Goal: Task Accomplishment & Management: Use online tool/utility

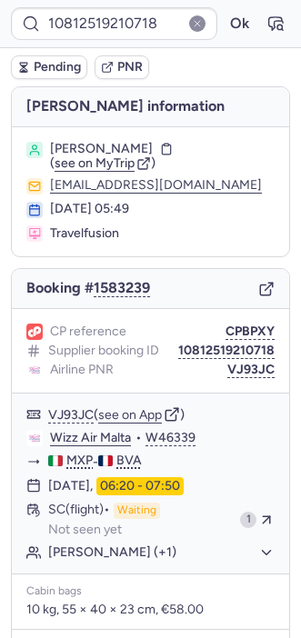
type input "CPYNYZ"
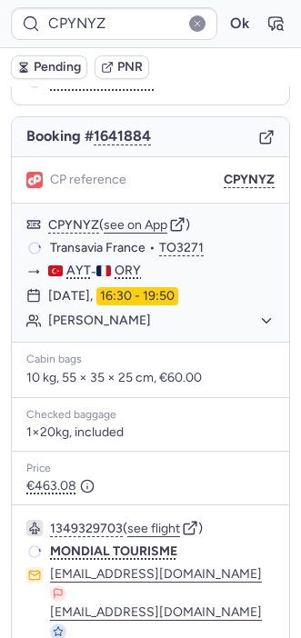
scroll to position [236, 0]
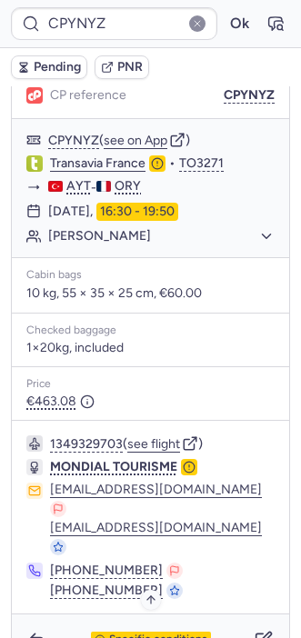
click at [114, 633] on span "Specific conditions" at bounding box center [158, 639] width 98 height 13
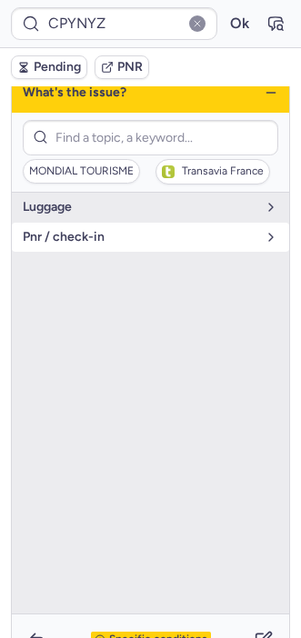
click at [92, 233] on span "pnr / check-in" at bounding box center [139, 237] width 233 height 15
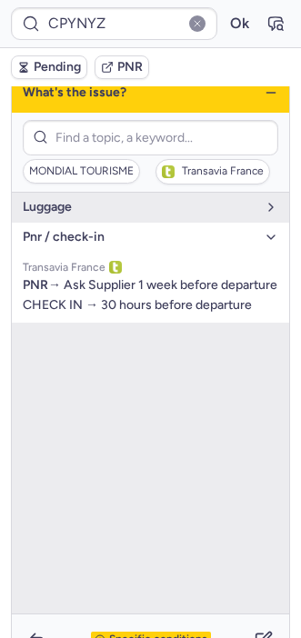
click at [79, 223] on button "pnr / check-in" at bounding box center [150, 237] width 277 height 29
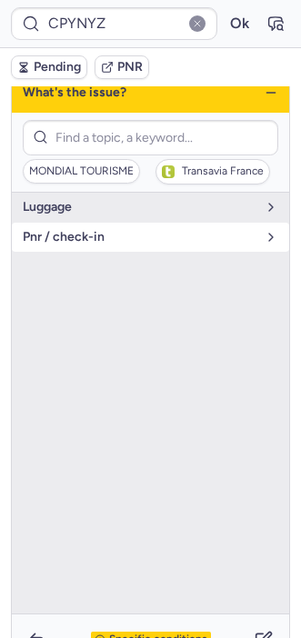
click at [79, 223] on button "pnr / check-in" at bounding box center [150, 237] width 277 height 29
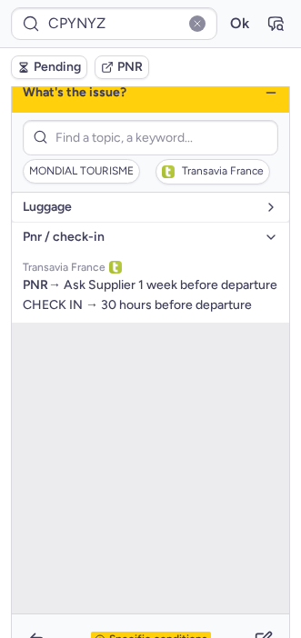
click at [70, 215] on button "luggage" at bounding box center [150, 207] width 277 height 29
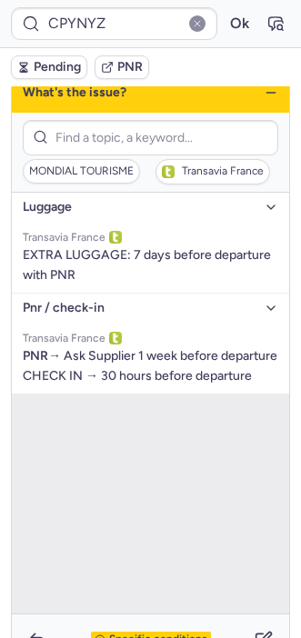
click at [141, 633] on span "Specific conditions" at bounding box center [158, 639] width 98 height 13
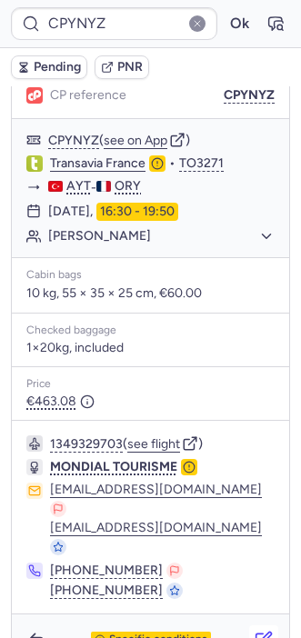
click at [254, 630] on icon "button" at bounding box center [263, 639] width 18 height 18
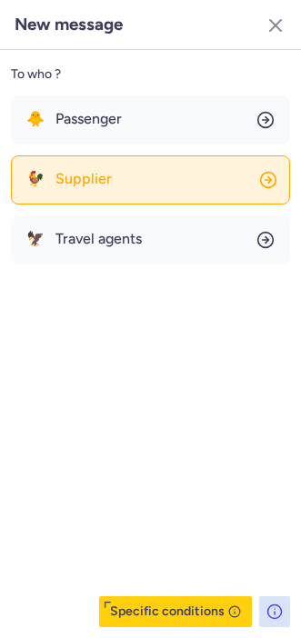
click at [94, 180] on span "Supplier" at bounding box center [83, 179] width 56 height 16
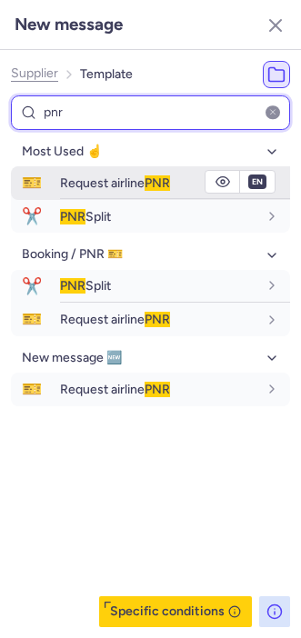
type input "pnr"
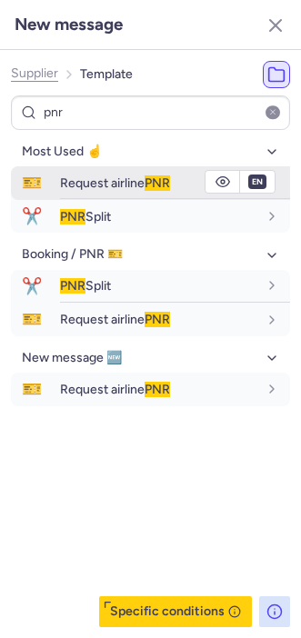
click at [83, 187] on span "Request airline PNR" at bounding box center [115, 182] width 110 height 15
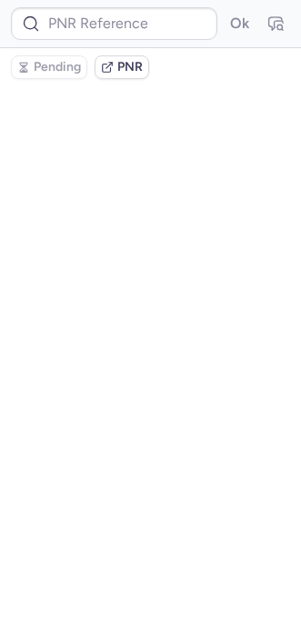
scroll to position [0, 0]
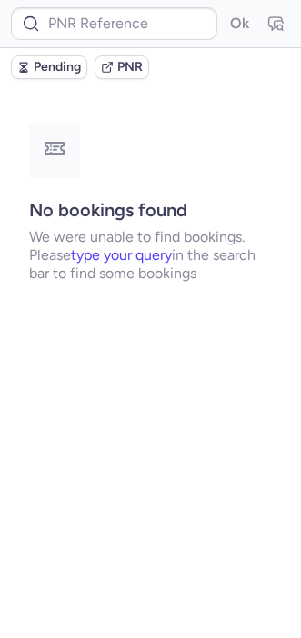
type input "CPYNYZ"
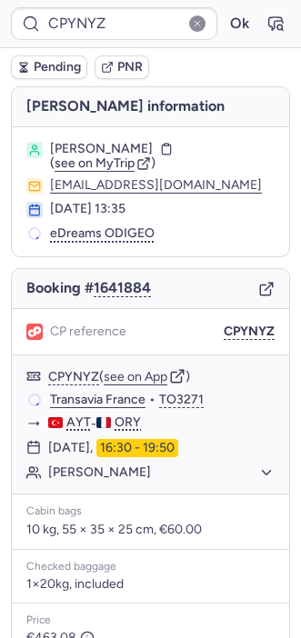
scroll to position [236, 0]
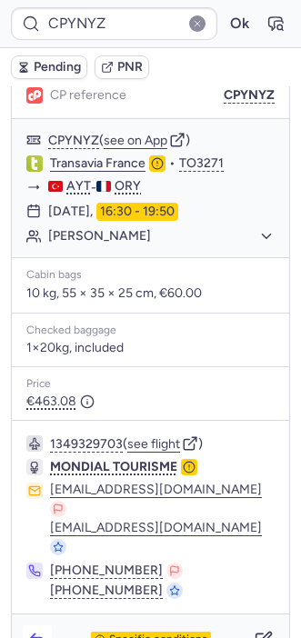
click at [41, 630] on icon "button" at bounding box center [37, 639] width 18 height 18
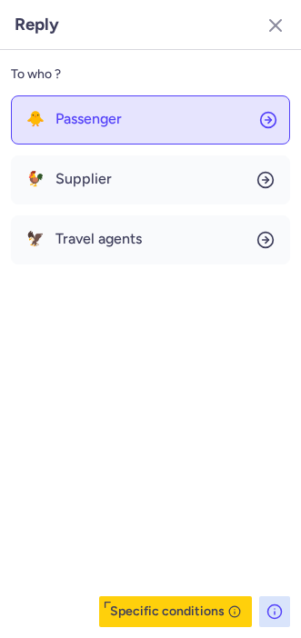
click at [87, 113] on span "Passenger" at bounding box center [88, 119] width 66 height 16
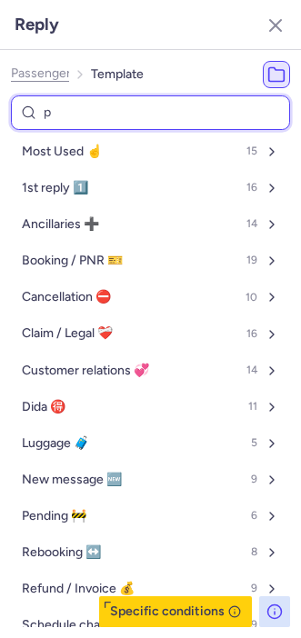
type input "pe"
select select "en"
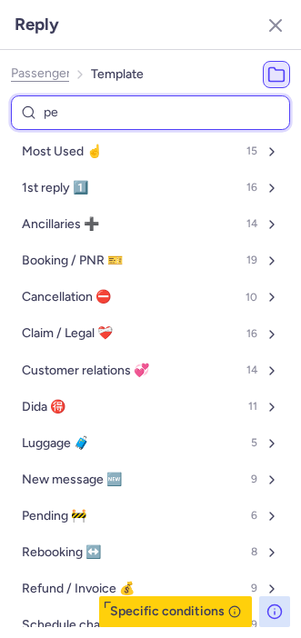
select select "en"
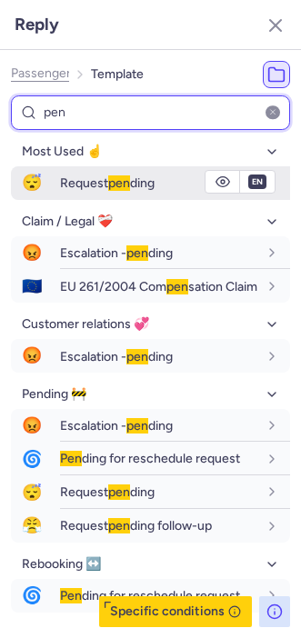
type input "pen"
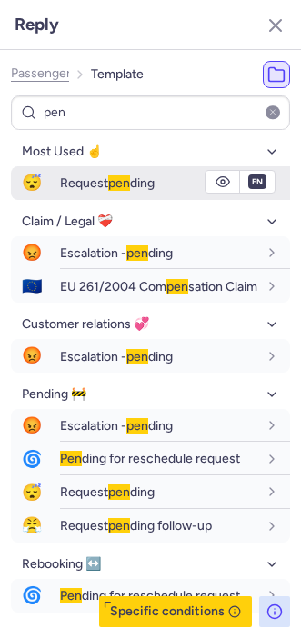
click at [77, 184] on span "Request pen ding" at bounding box center [107, 182] width 94 height 15
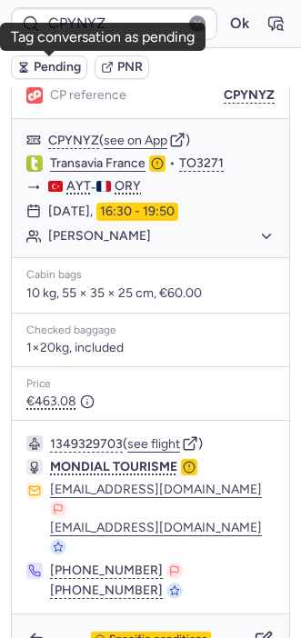
click at [45, 65] on span "Pending" at bounding box center [57, 67] width 47 height 15
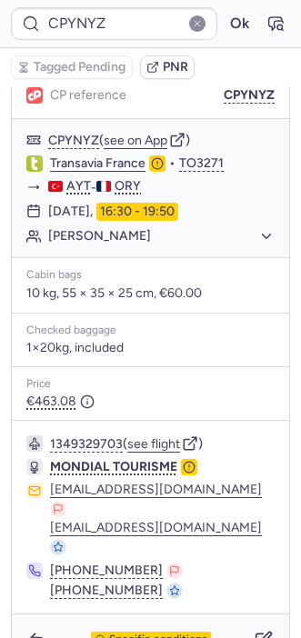
type input "CPK2BR"
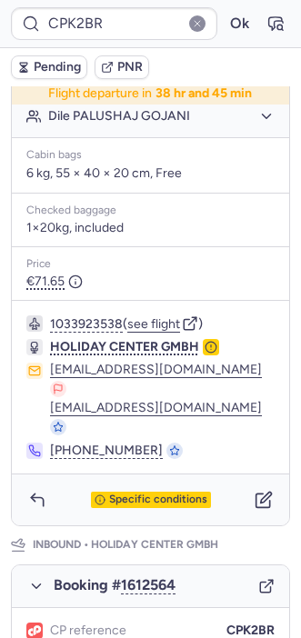
scroll to position [510, 0]
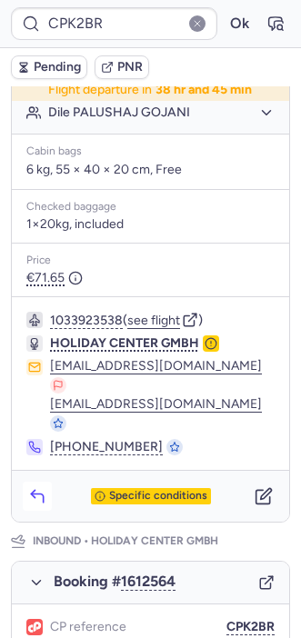
click at [44, 487] on icon "button" at bounding box center [37, 496] width 18 height 18
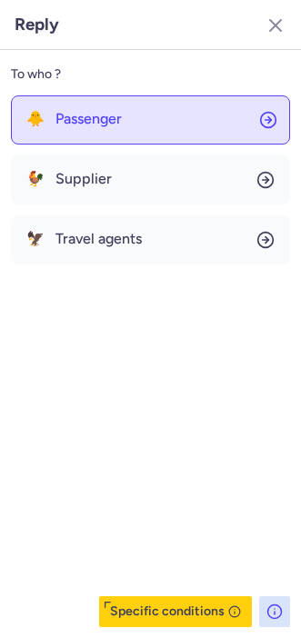
click at [103, 119] on span "Passenger" at bounding box center [88, 119] width 66 height 16
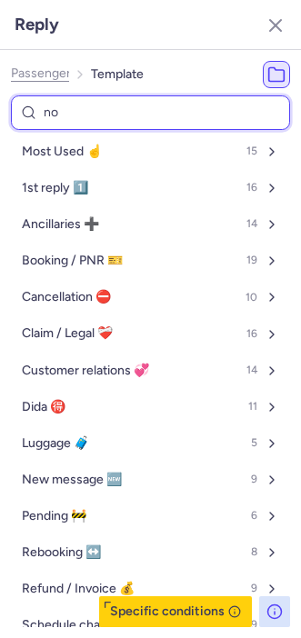
type input "non"
select select "en"
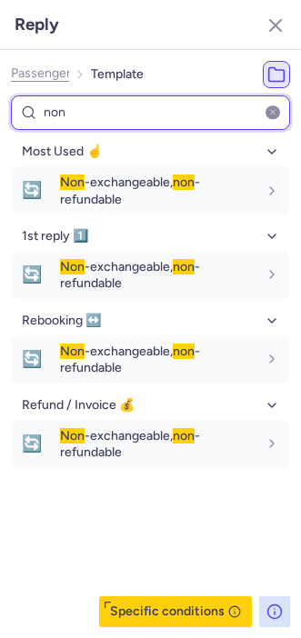
type input "non"
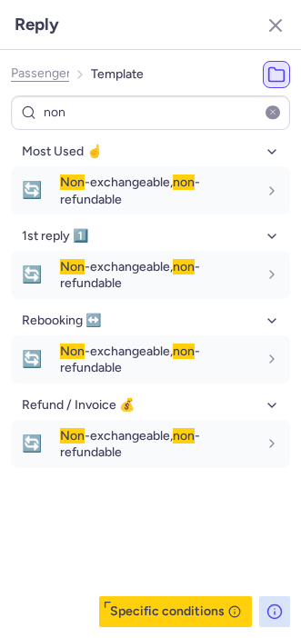
click at [143, 535] on div "Most Used ☝️ 🔄 Non -exchangeable, non -refundable fr en de nl pt es it ru en 1s…" at bounding box center [150, 382] width 279 height 490
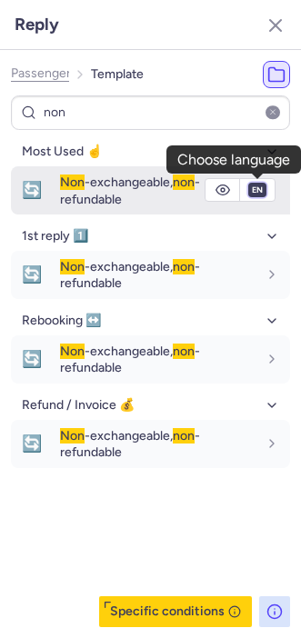
click at [261, 184] on select "fr en de nl pt es it ru" at bounding box center [257, 190] width 16 height 15
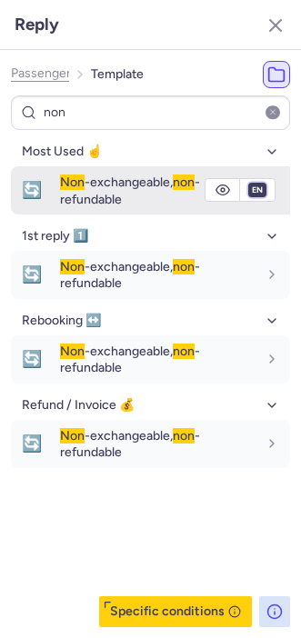
select select "de"
click at [249, 183] on select "fr en de nl pt es it ru" at bounding box center [257, 190] width 16 height 15
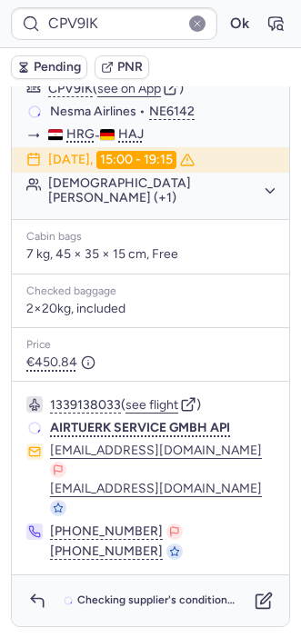
scroll to position [0, 0]
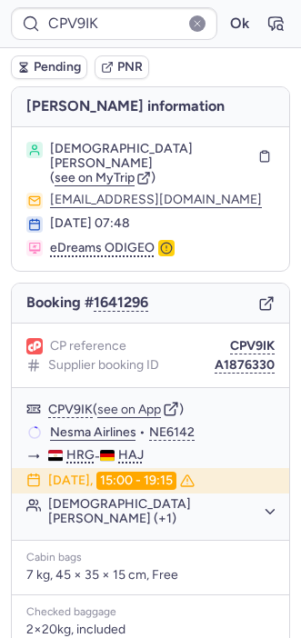
type input "10812518110058"
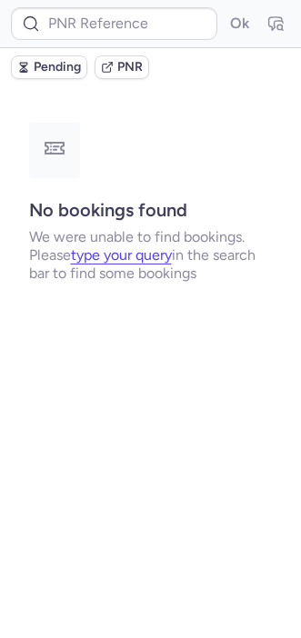
type input "DT1753865501026924"
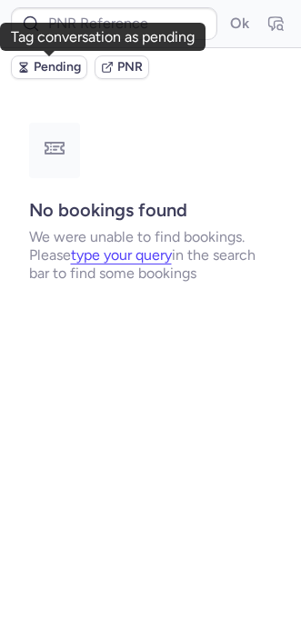
click at [25, 75] on button "Pending" at bounding box center [49, 67] width 76 height 24
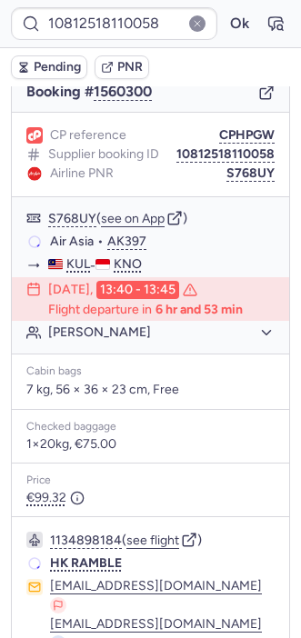
scroll to position [194, 0]
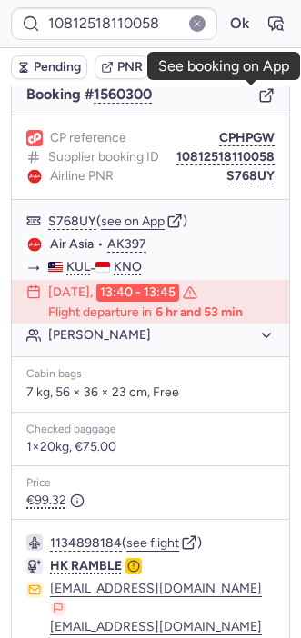
click at [260, 98] on icon "button" at bounding box center [265, 97] width 10 height 10
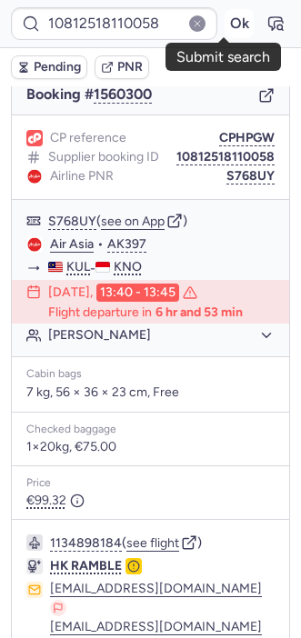
click at [224, 15] on button "Ok" at bounding box center [238, 23] width 29 height 29
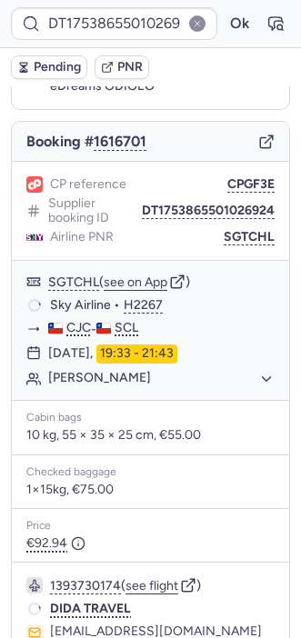
scroll to position [157, 0]
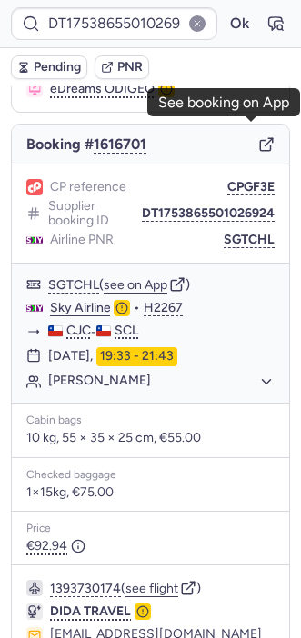
click at [258, 136] on icon "button" at bounding box center [266, 144] width 16 height 16
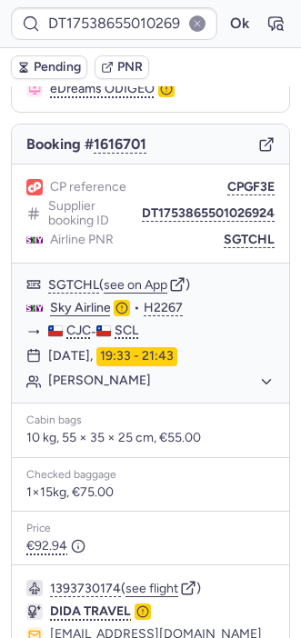
type input "CPGQRR"
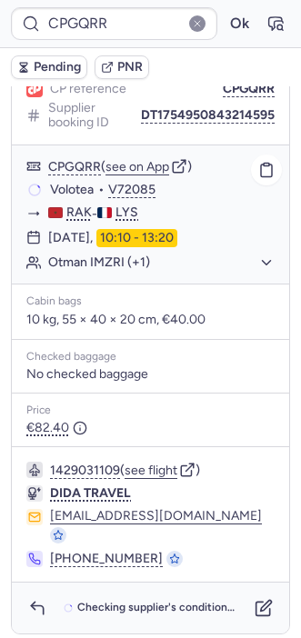
scroll to position [0, 0]
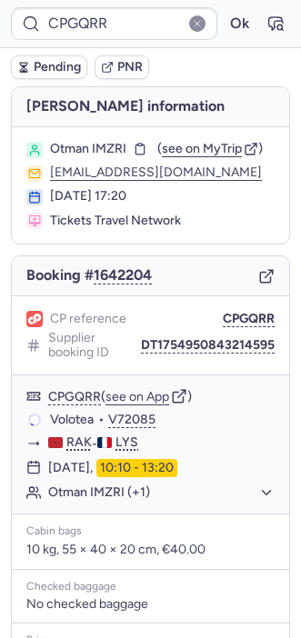
click at [258, 281] on icon "button" at bounding box center [266, 276] width 16 height 16
